Goal: Browse casually: Explore the website without a specific task or goal

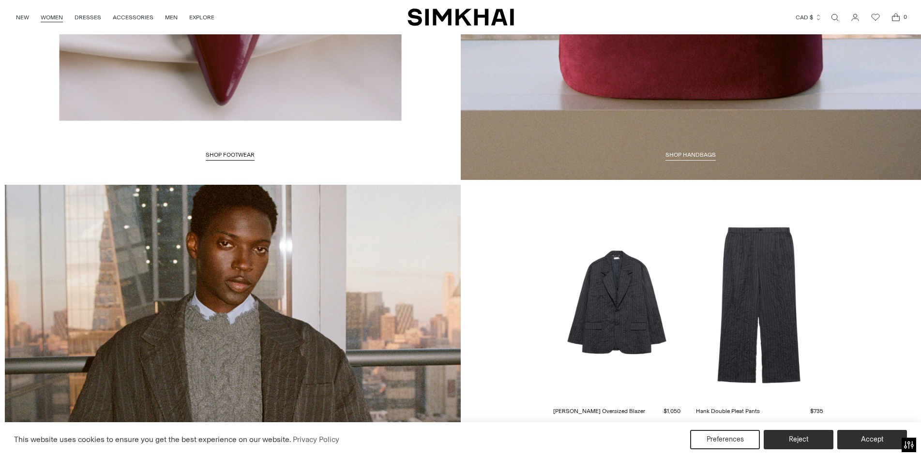
scroll to position [2371, 0]
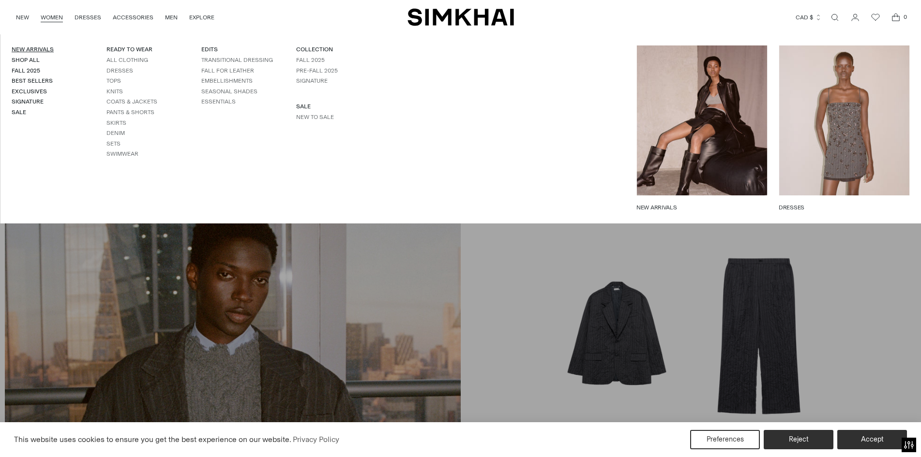
click at [38, 49] on link "New Arrivals" at bounding box center [33, 49] width 42 height 7
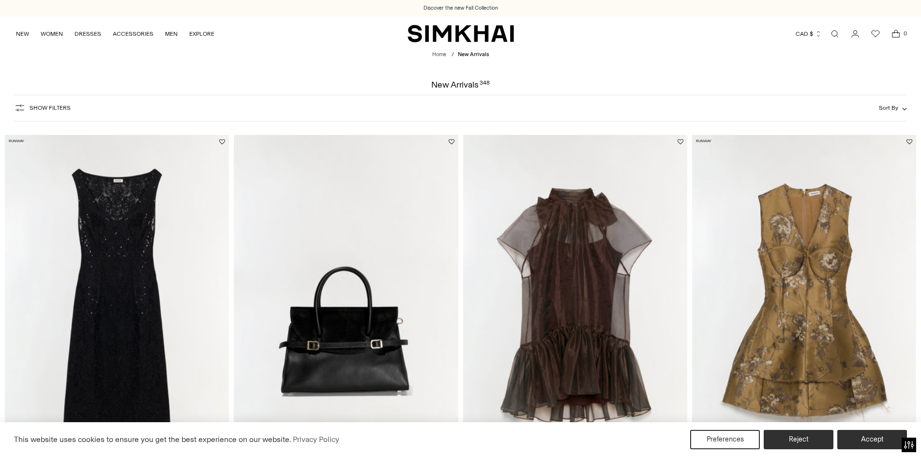
click at [580, 266] on img at bounding box center [575, 303] width 224 height 336
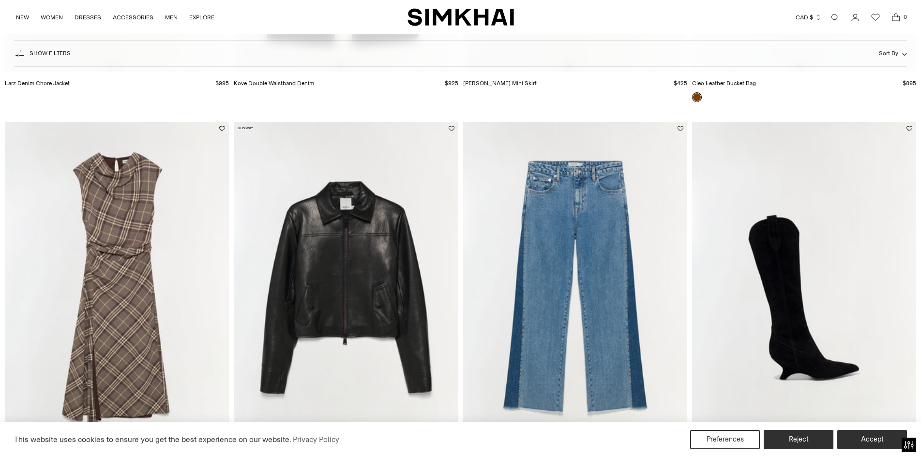
scroll to position [1597, 0]
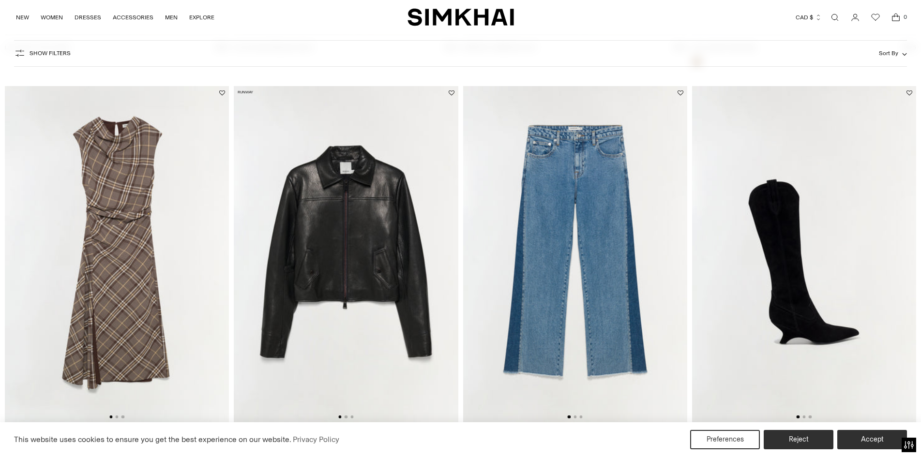
click at [125, 181] on img at bounding box center [117, 254] width 224 height 336
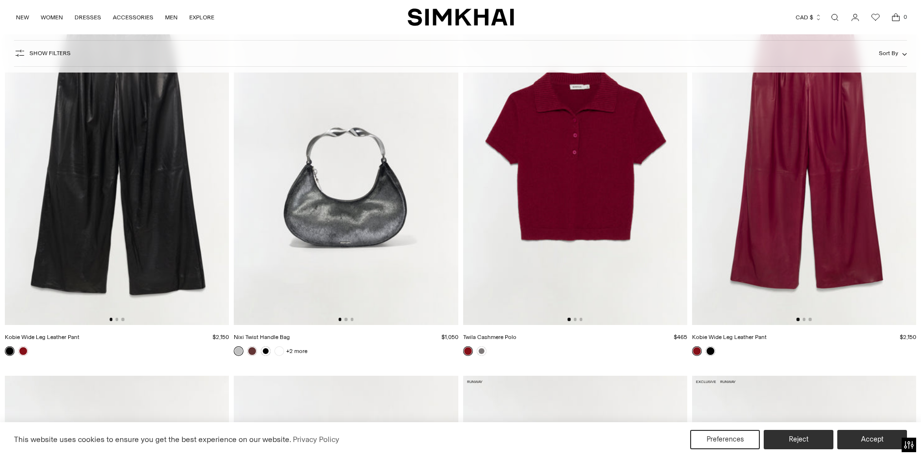
scroll to position [3193, 0]
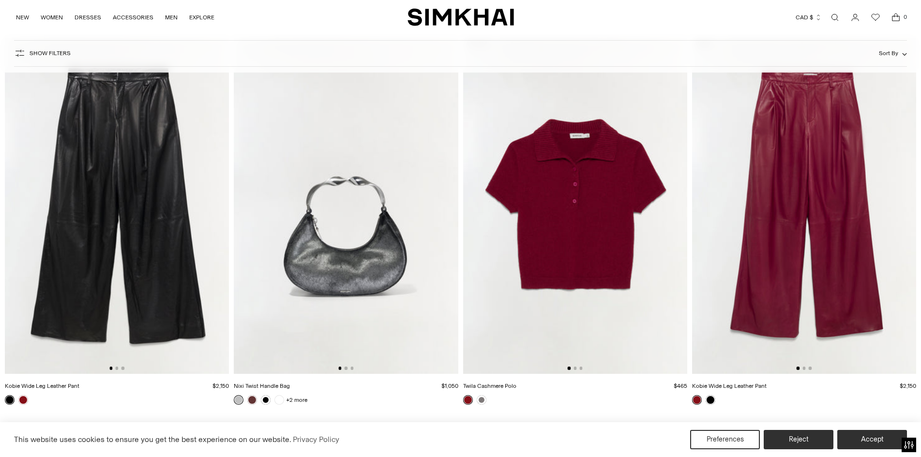
click at [653, 211] on img at bounding box center [575, 206] width 224 height 336
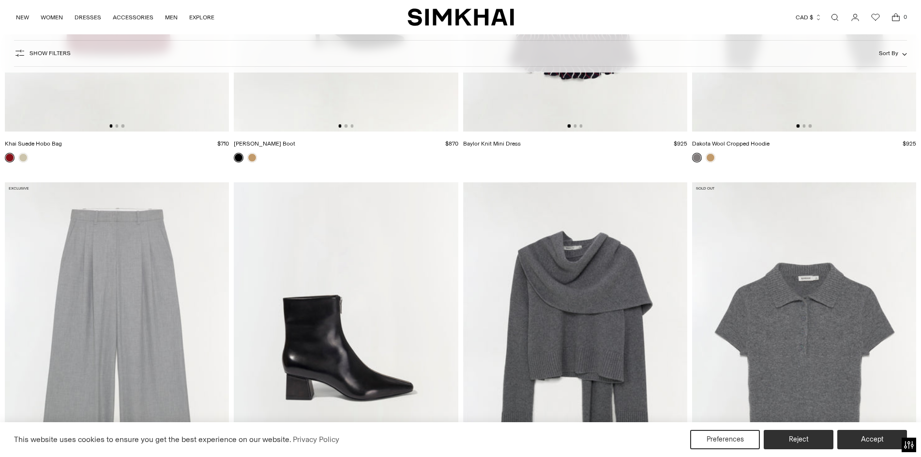
scroll to position [6241, 0]
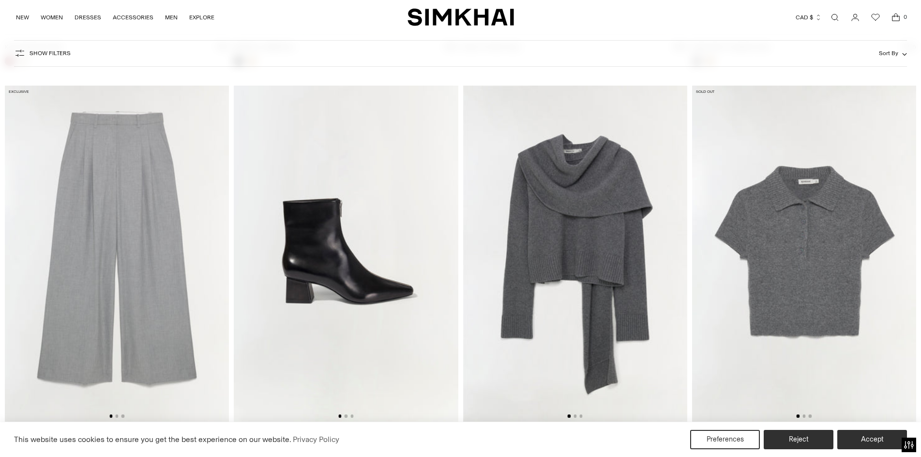
click at [673, 286] on img at bounding box center [575, 254] width 224 height 336
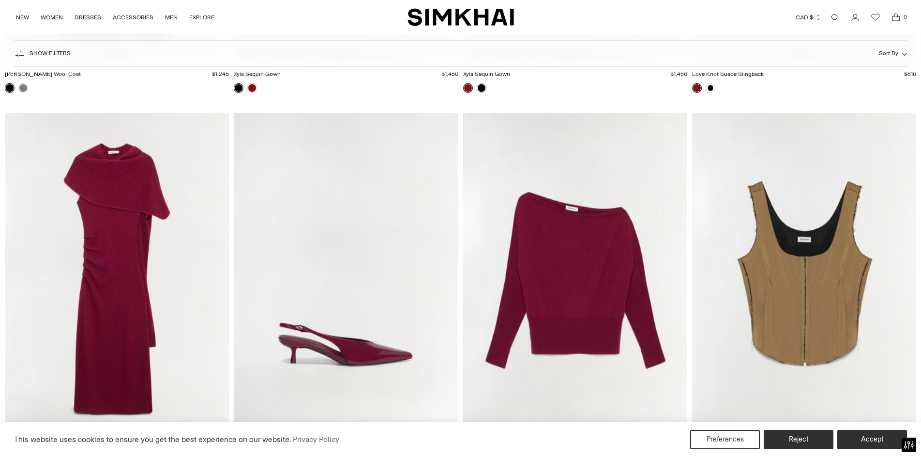
scroll to position [7402, 0]
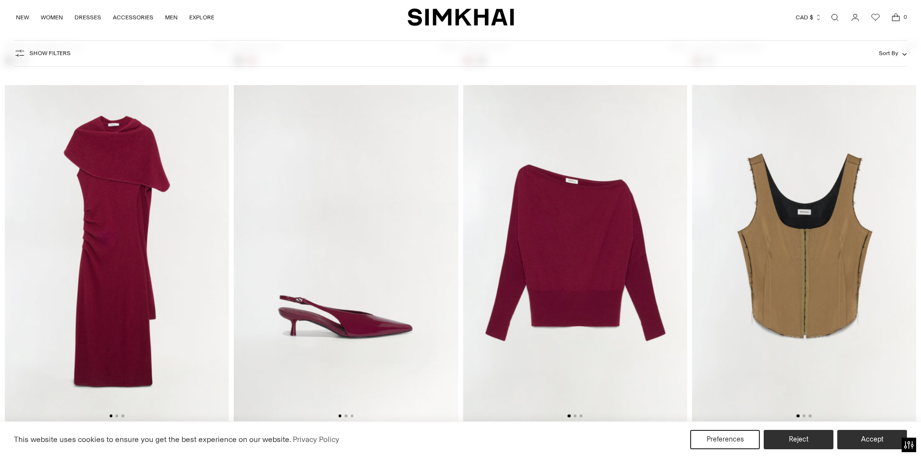
click at [66, 256] on img at bounding box center [117, 253] width 224 height 336
click at [612, 283] on img at bounding box center [575, 253] width 224 height 336
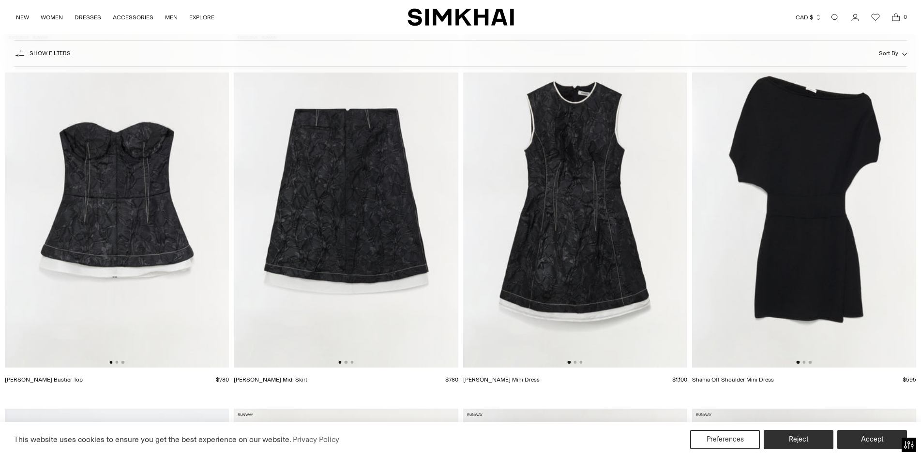
scroll to position [8563, 0]
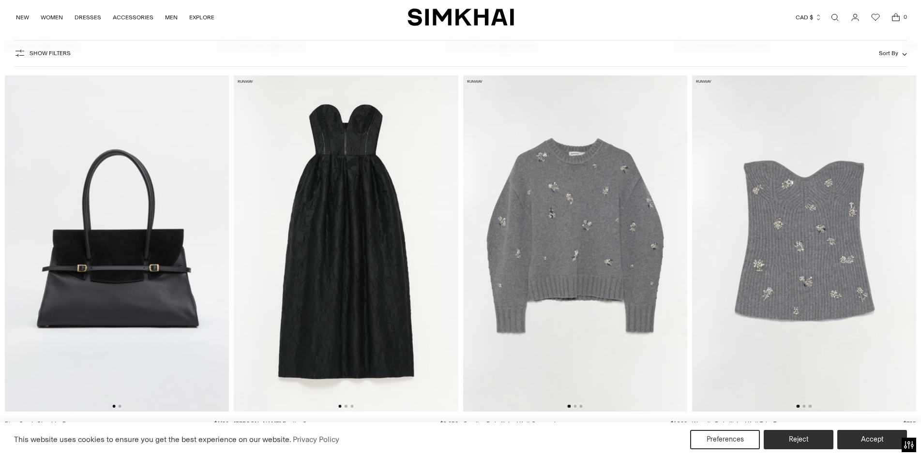
click at [619, 234] on img at bounding box center [575, 243] width 224 height 336
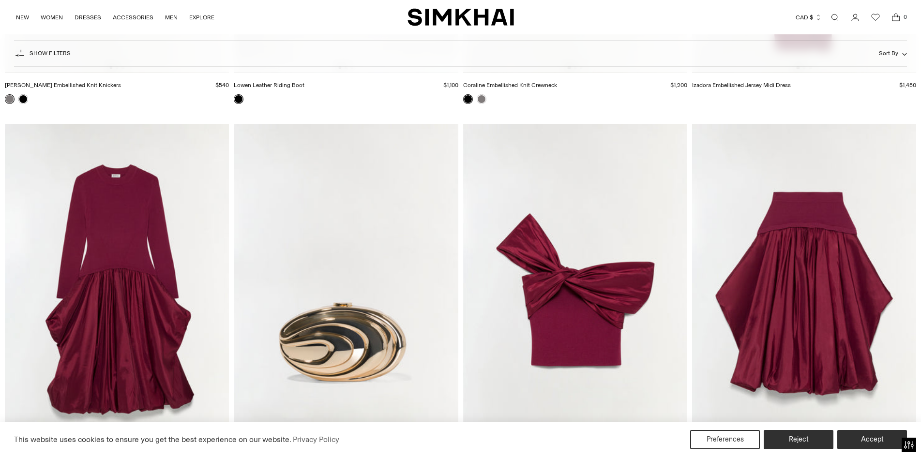
scroll to position [9337, 0]
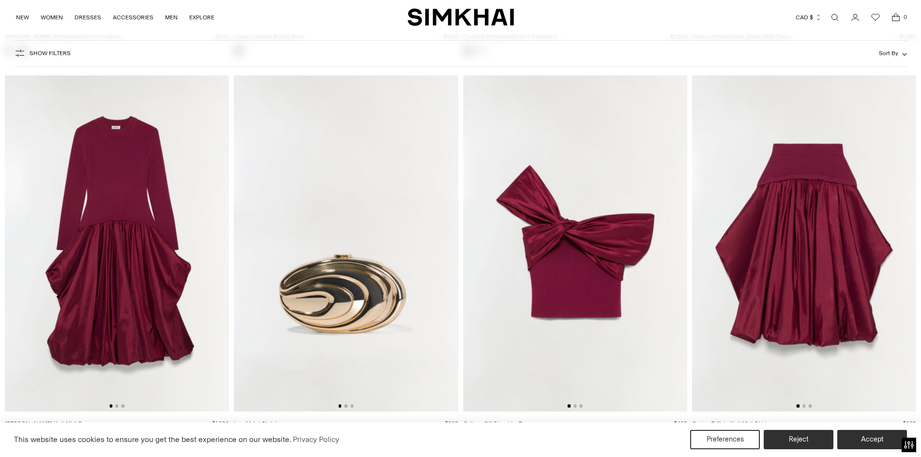
click at [754, 268] on img at bounding box center [804, 243] width 224 height 336
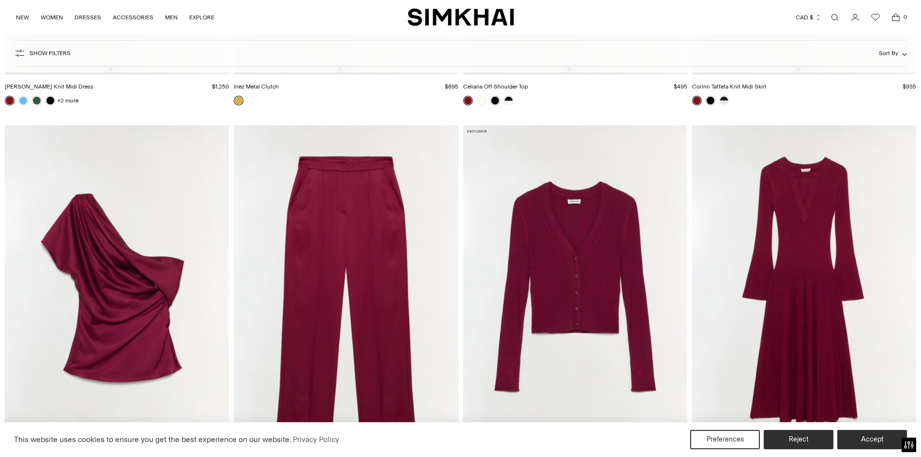
scroll to position [9724, 0]
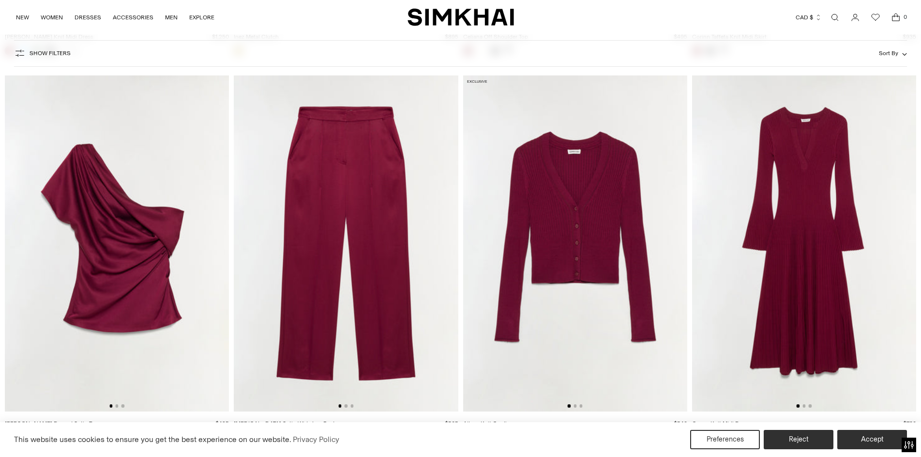
click at [813, 293] on img at bounding box center [804, 243] width 224 height 336
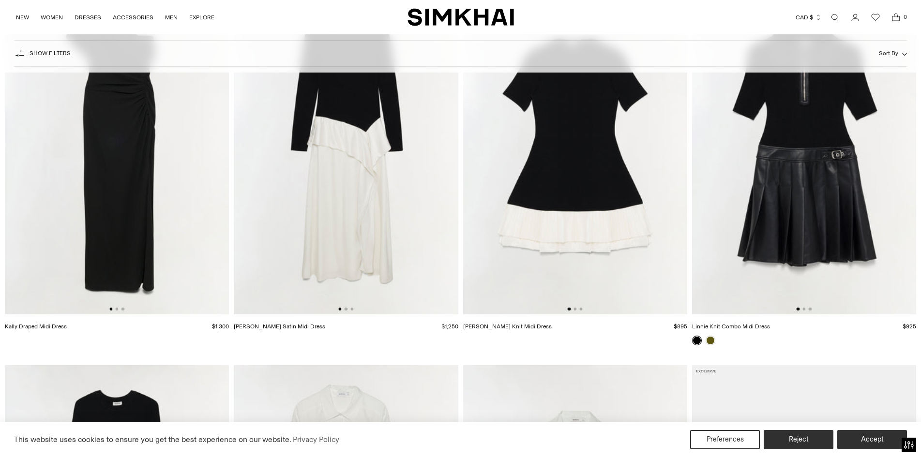
scroll to position [10160, 0]
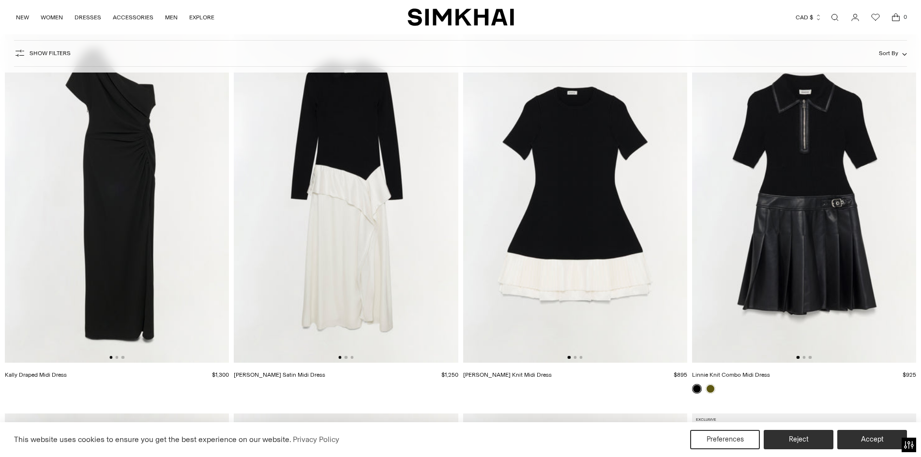
click at [344, 261] on img at bounding box center [346, 195] width 224 height 336
click at [560, 265] on img at bounding box center [575, 195] width 224 height 336
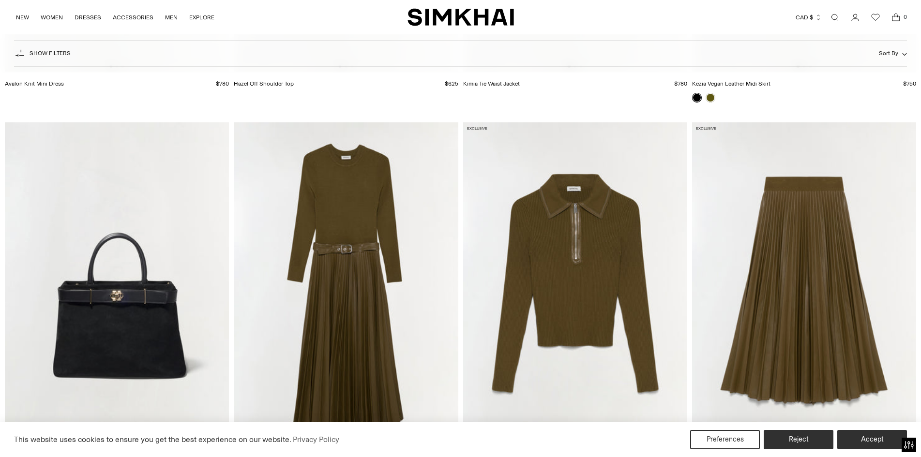
scroll to position [11273, 0]
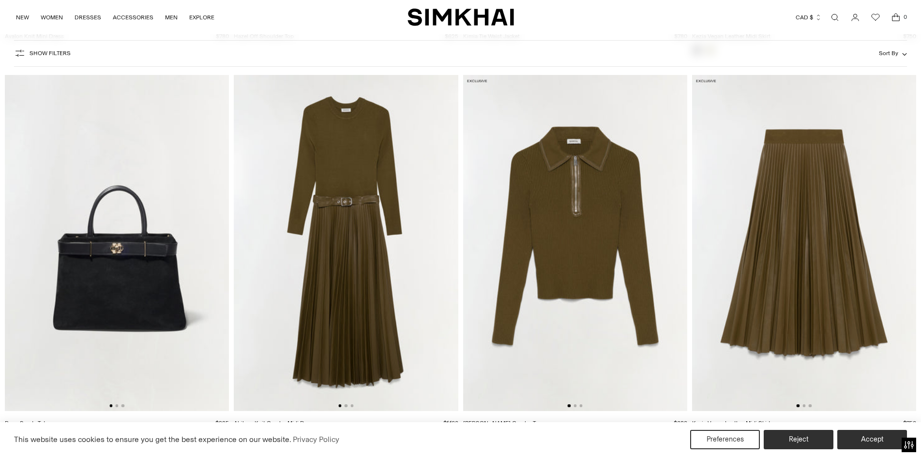
click at [749, 275] on img at bounding box center [804, 243] width 224 height 336
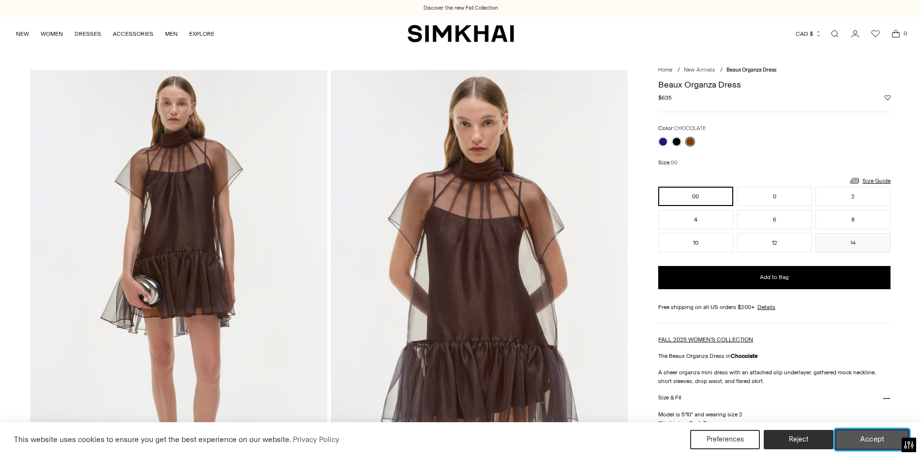
click at [851, 444] on button "Accept" at bounding box center [872, 440] width 74 height 20
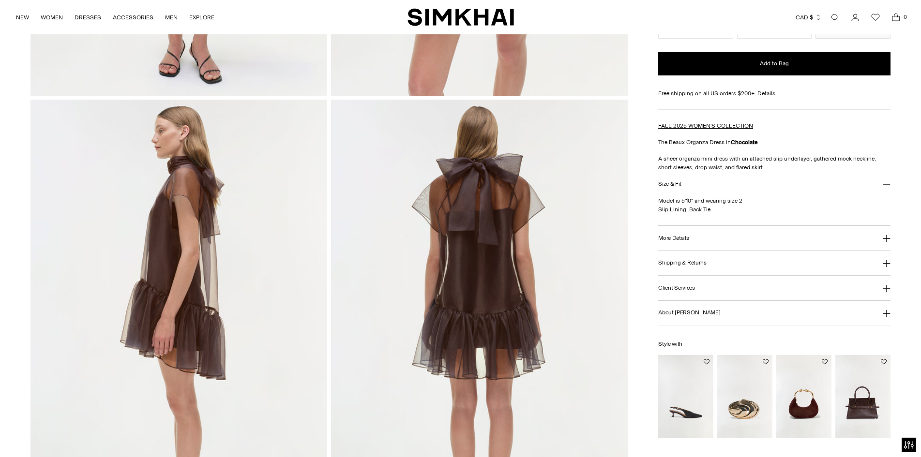
scroll to position [435, 0]
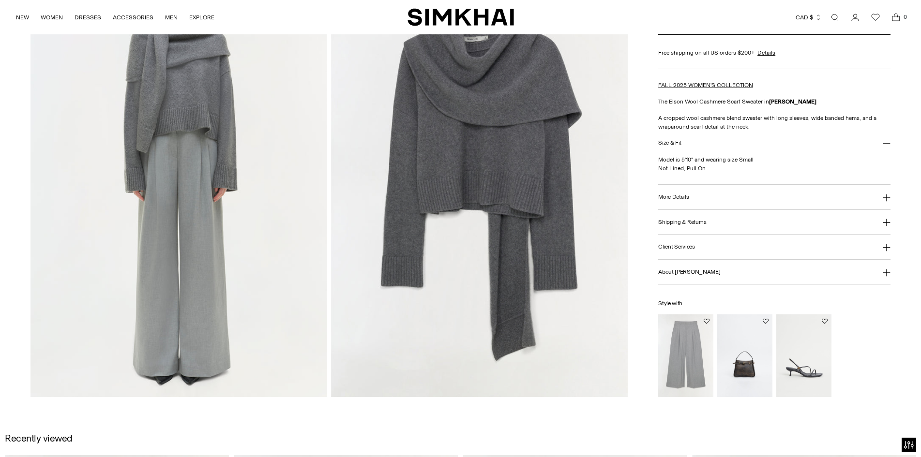
scroll to position [968, 0]
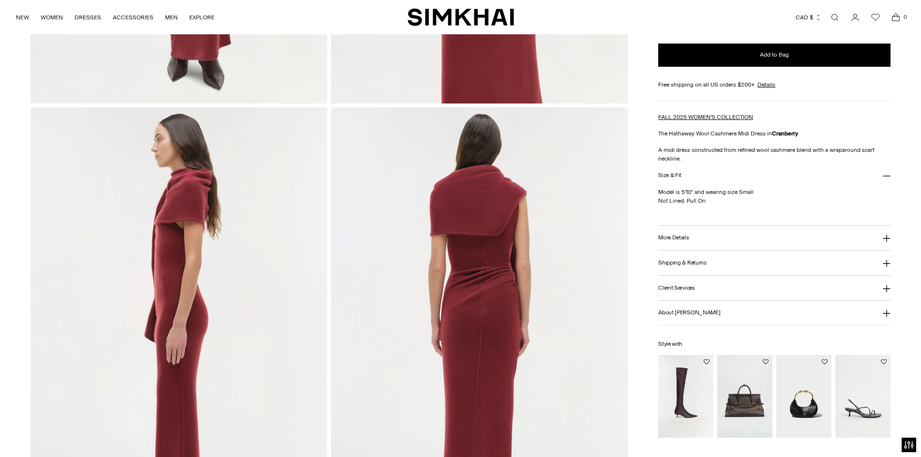
scroll to position [435, 0]
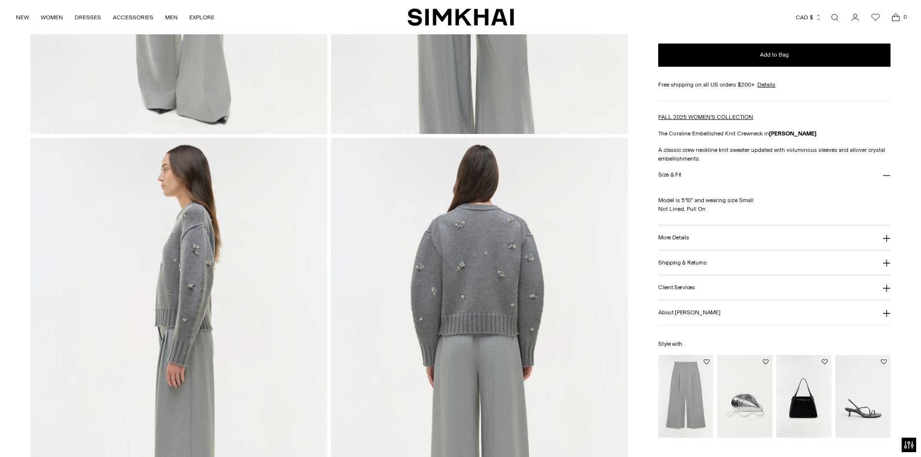
scroll to position [435, 0]
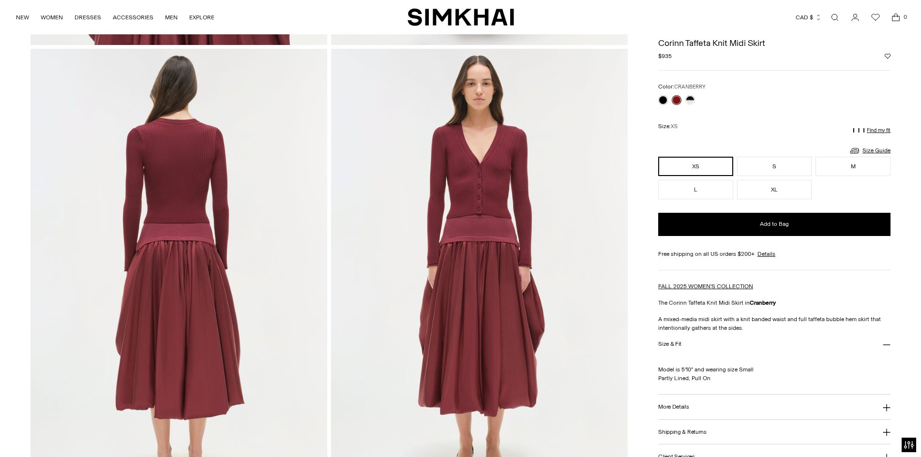
scroll to position [968, 0]
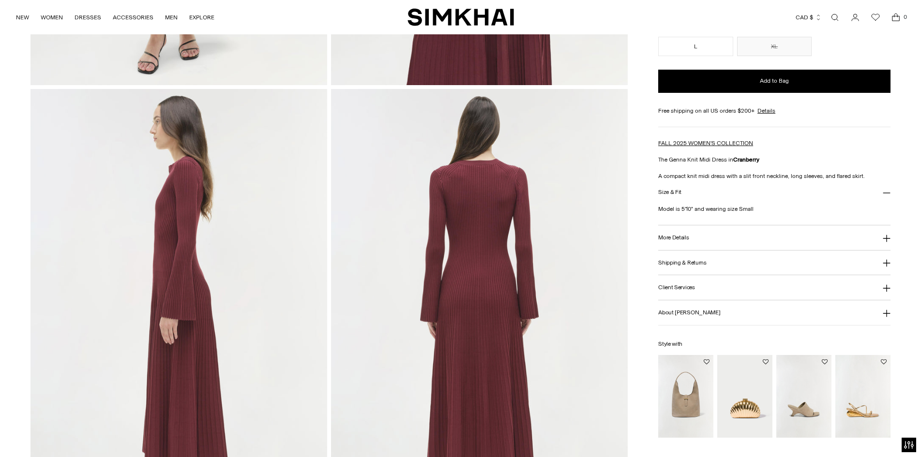
scroll to position [484, 0]
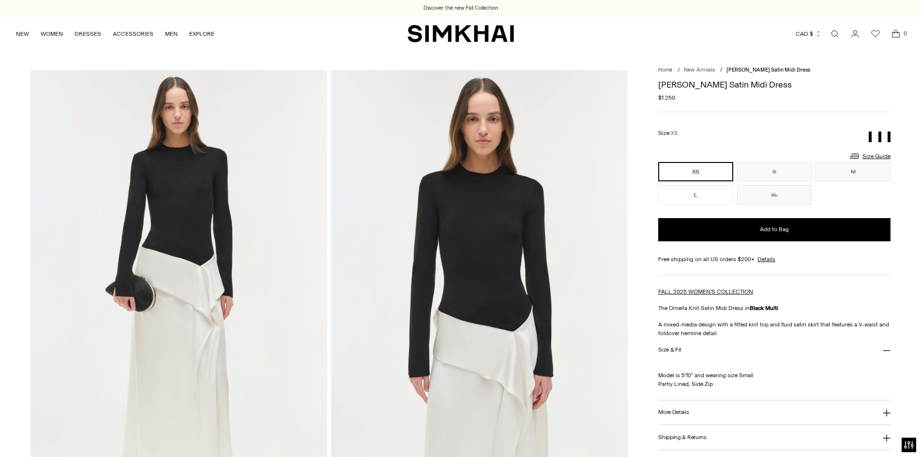
scroll to position [97, 0]
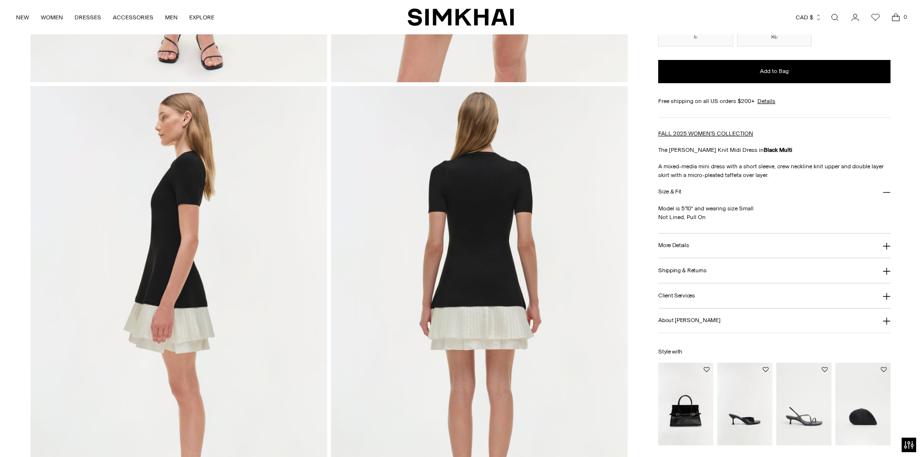
scroll to position [435, 0]
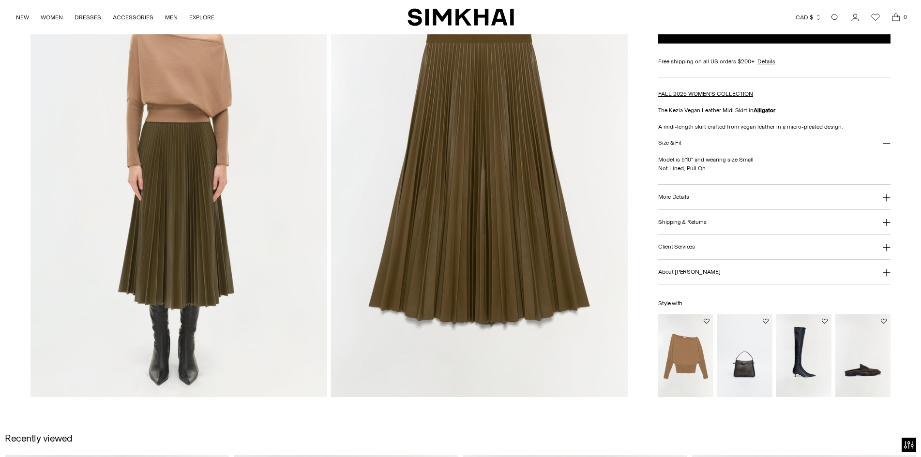
scroll to position [968, 0]
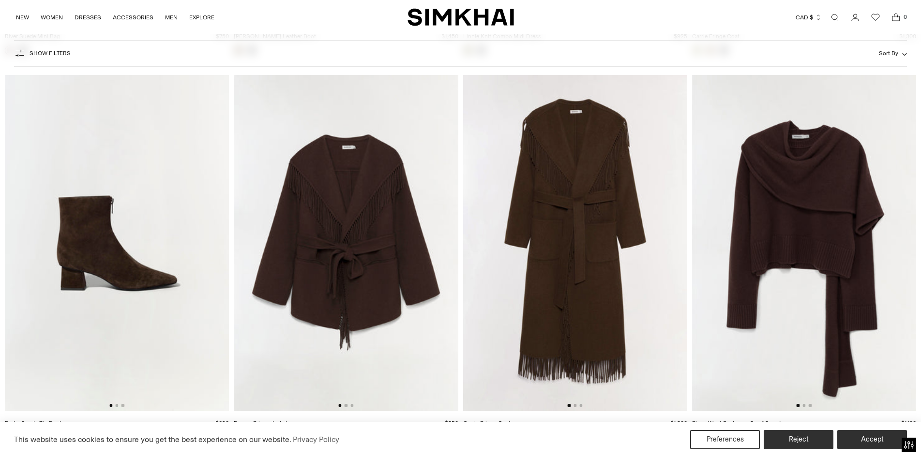
scroll to position [12434, 0]
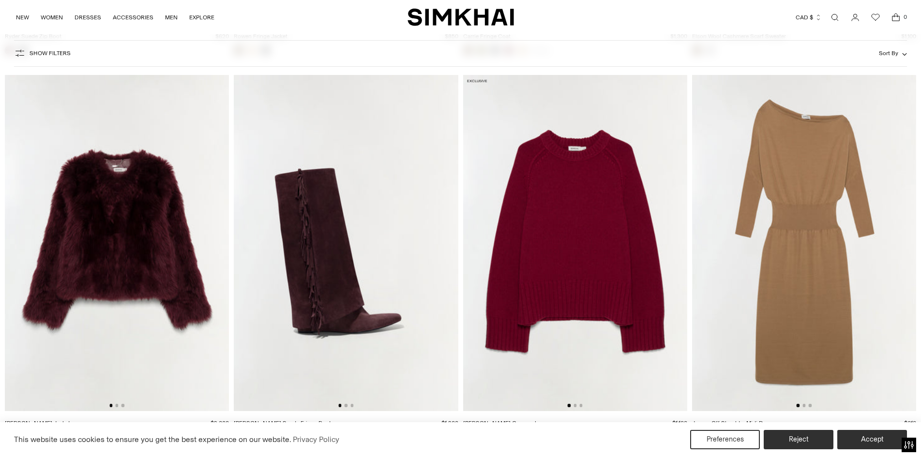
click at [865, 259] on img at bounding box center [804, 243] width 224 height 336
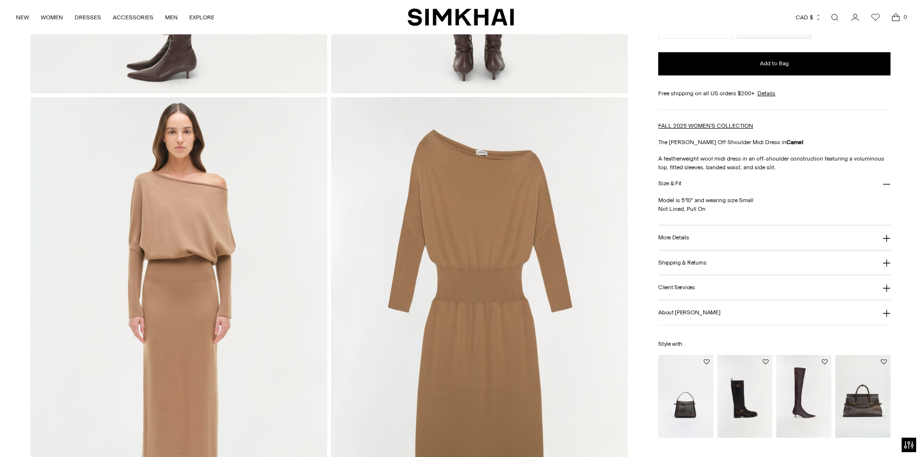
scroll to position [919, 0]
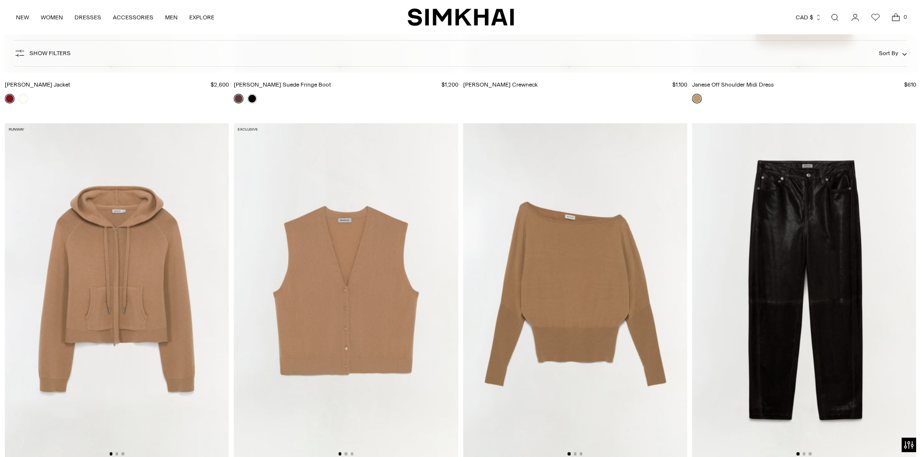
scroll to position [12821, 0]
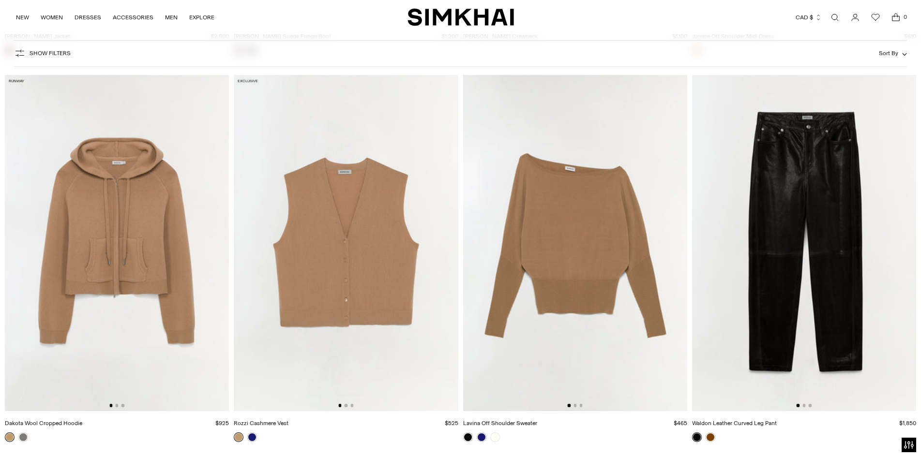
click at [171, 234] on img at bounding box center [117, 243] width 224 height 336
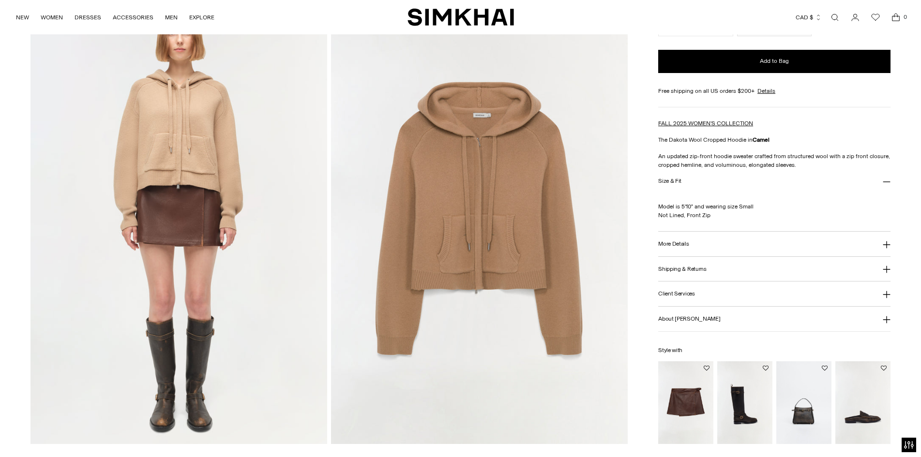
scroll to position [968, 0]
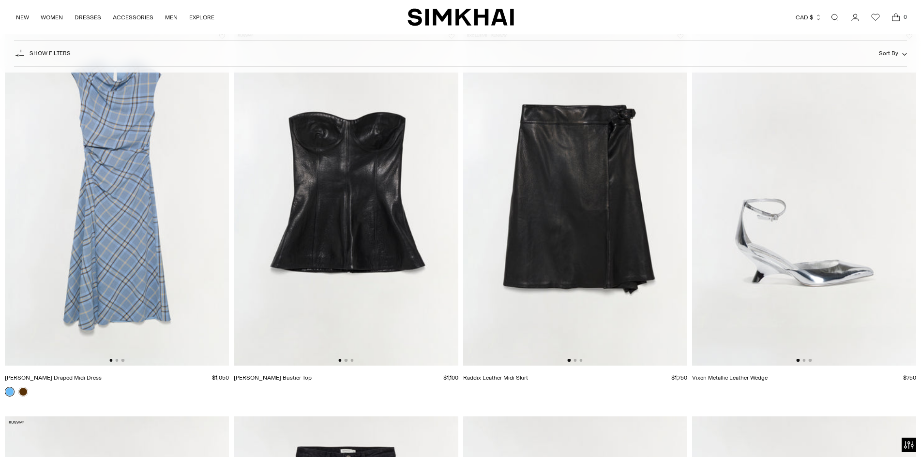
scroll to position [2008, 0]
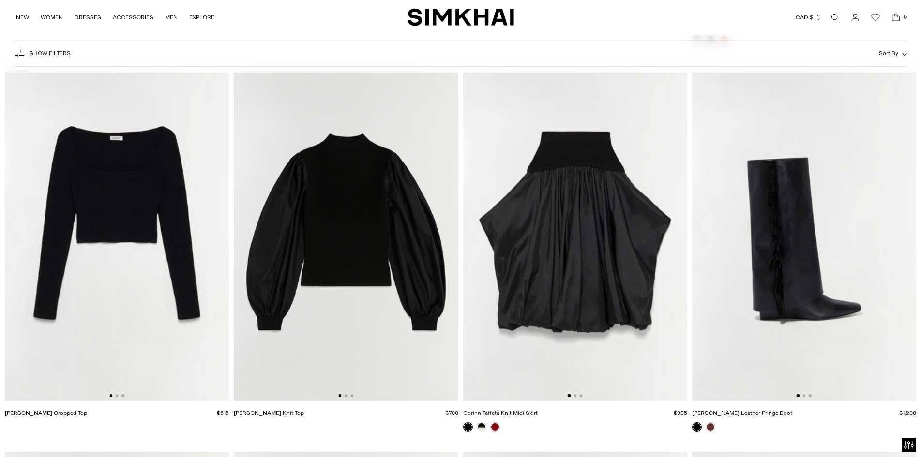
scroll to position [16748, 0]
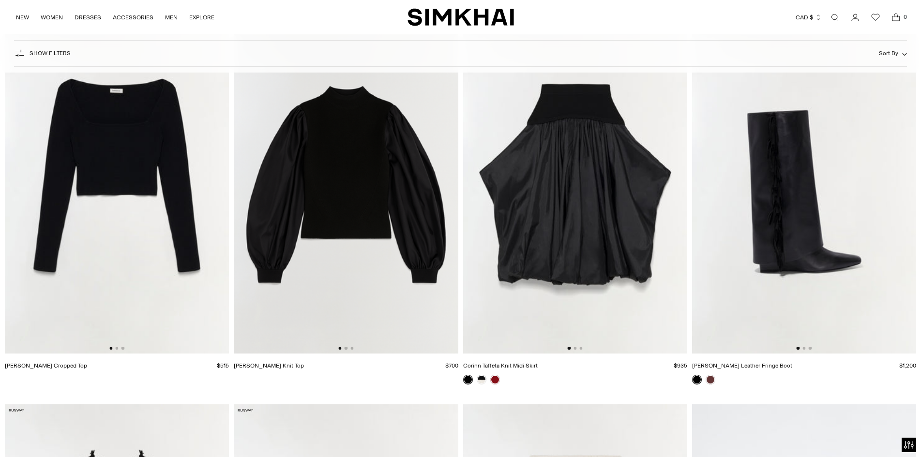
click at [349, 192] on img at bounding box center [346, 185] width 224 height 336
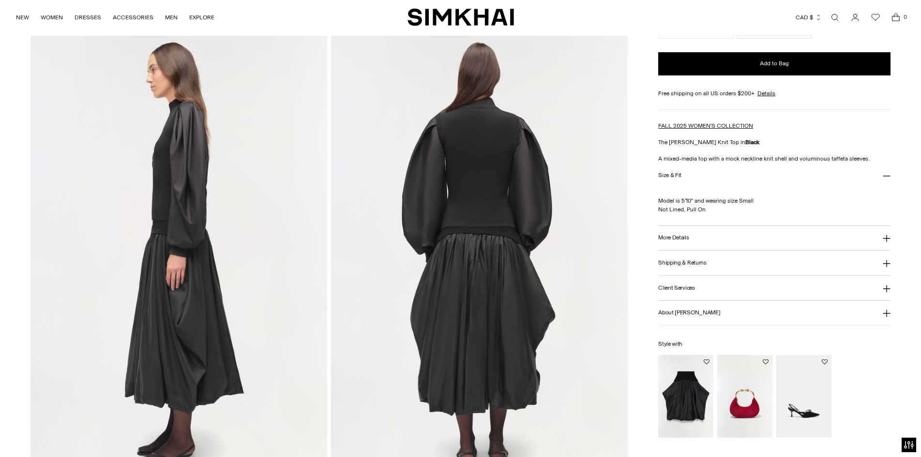
scroll to position [484, 0]
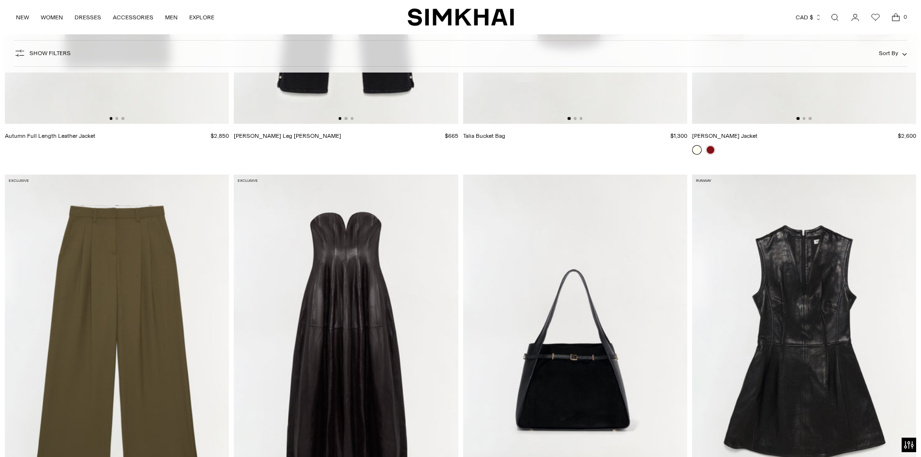
scroll to position [3008, 0]
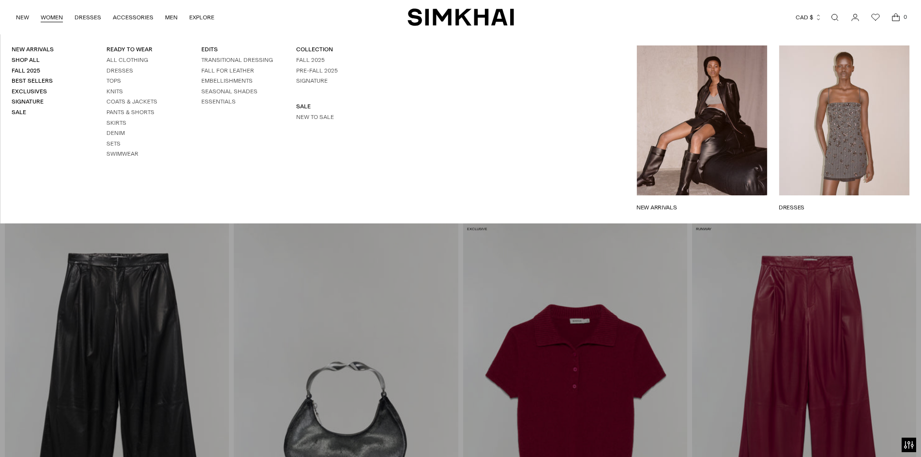
click at [22, 106] on h4 "Signature" at bounding box center [48, 102] width 72 height 8
click at [19, 113] on link "Sale" at bounding box center [19, 112] width 15 height 7
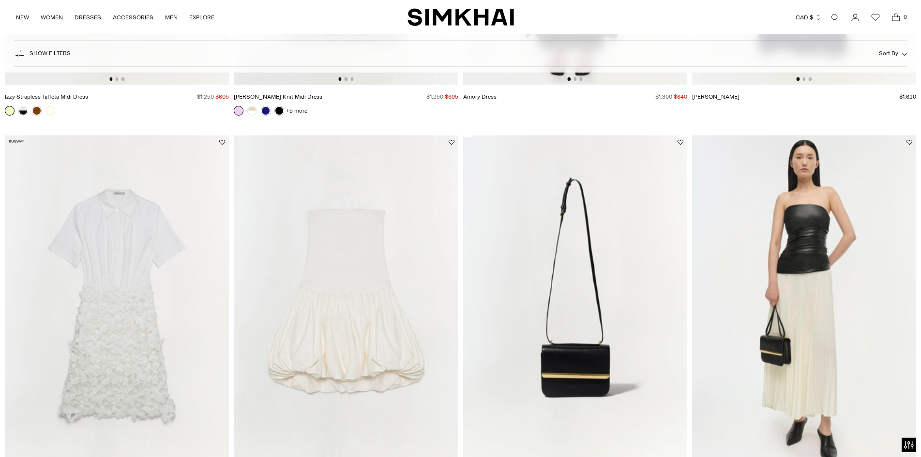
scroll to position [387, 0]
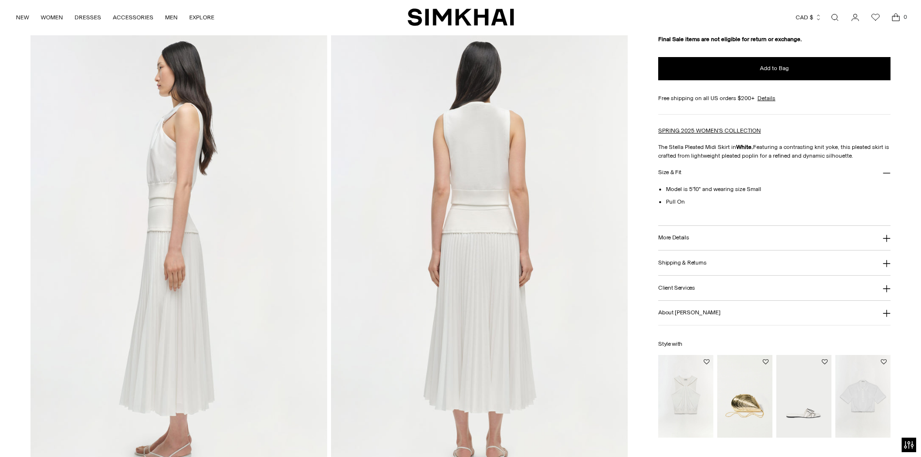
scroll to position [581, 0]
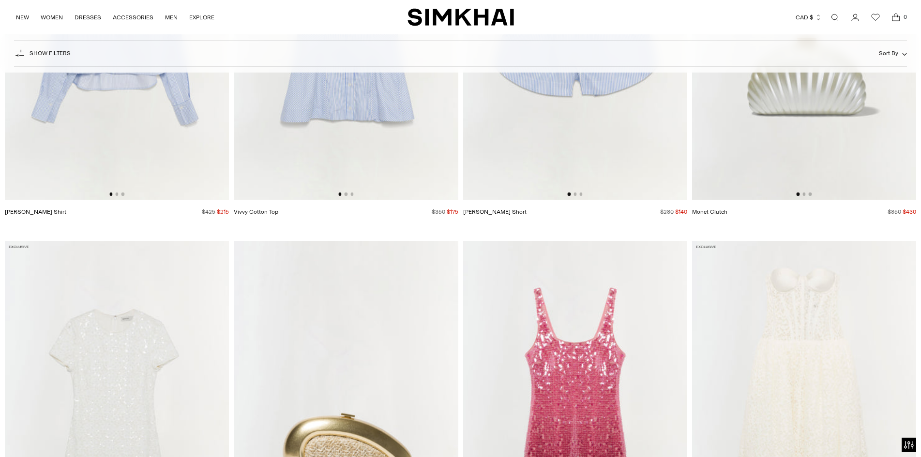
scroll to position [3134, 0]
